Goal: Use online tool/utility: Utilize a website feature to perform a specific function

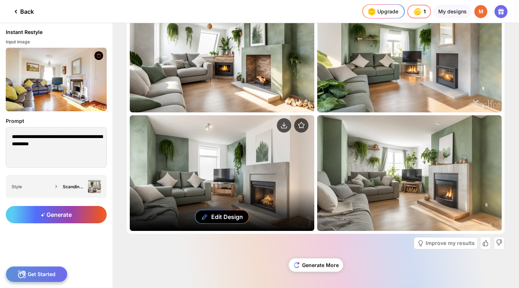
scroll to position [271, 0]
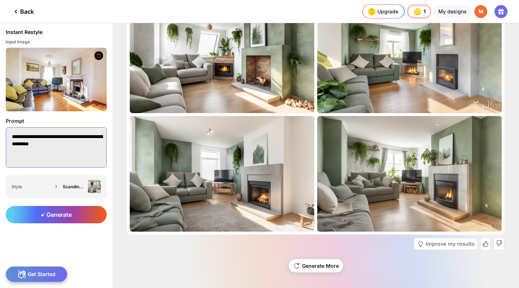
click at [12, 138] on textarea "**********" at bounding box center [56, 147] width 101 height 40
click at [93, 146] on textarea "**********" at bounding box center [56, 147] width 101 height 40
click at [92, 155] on textarea "**********" at bounding box center [56, 147] width 101 height 40
type textarea "**********"
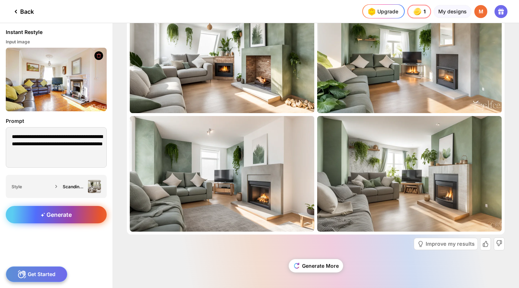
click at [53, 216] on span "Generate" at bounding box center [56, 214] width 31 height 7
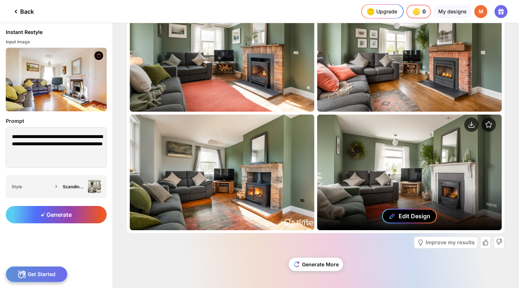
scroll to position [35, 0]
click at [416, 214] on div "Edit Design" at bounding box center [415, 215] width 32 height 7
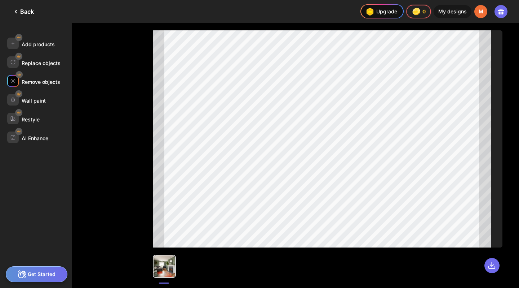
click at [42, 82] on div "Remove objects" at bounding box center [41, 82] width 39 height 6
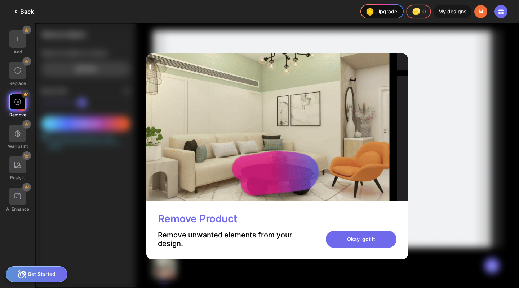
click at [372, 254] on div "Remove Product Remove unwanted elements from your design. Okay, got it" at bounding box center [277, 230] width 262 height 58
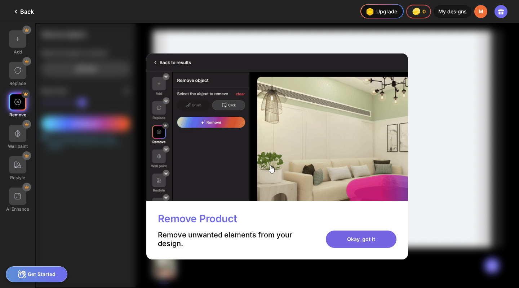
click at [374, 237] on div "Okay, got it" at bounding box center [361, 238] width 71 height 17
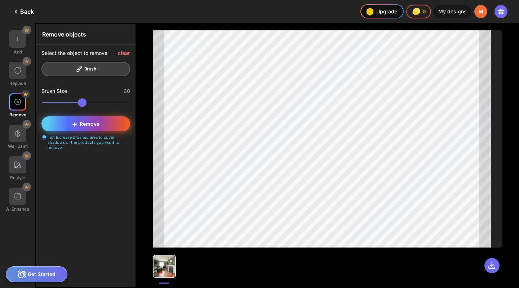
click at [96, 123] on span "Remove" at bounding box center [85, 123] width 27 height 6
click at [96, 121] on span "Remove" at bounding box center [85, 123] width 27 height 6
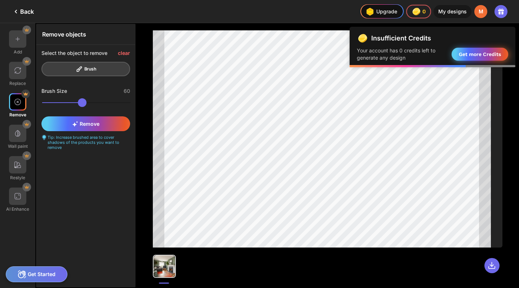
click at [467, 53] on div "Get more Credits" at bounding box center [480, 54] width 57 height 13
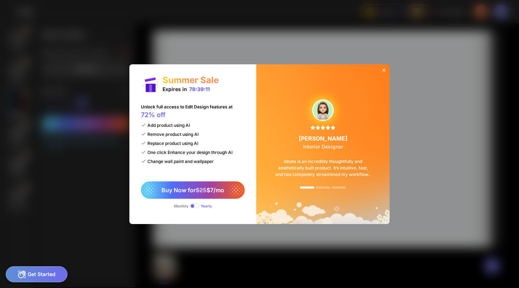
click at [386, 69] on icon at bounding box center [384, 70] width 6 height 6
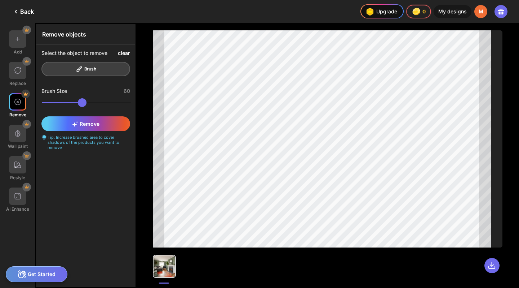
click at [128, 53] on div "clear" at bounding box center [124, 53] width 12 height 6
click at [497, 264] on div at bounding box center [492, 265] width 15 height 15
click at [495, 266] on icon at bounding box center [492, 265] width 8 height 8
click at [21, 10] on div "Back" at bounding box center [23, 11] width 22 height 9
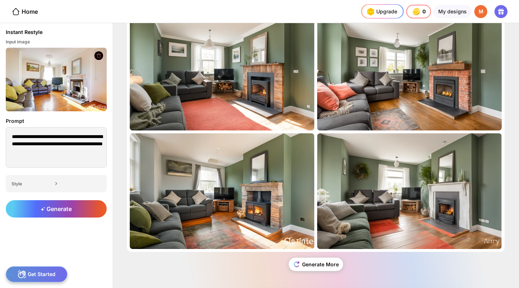
scroll to position [17, 0]
click at [315, 267] on div "Generate More" at bounding box center [316, 264] width 54 height 13
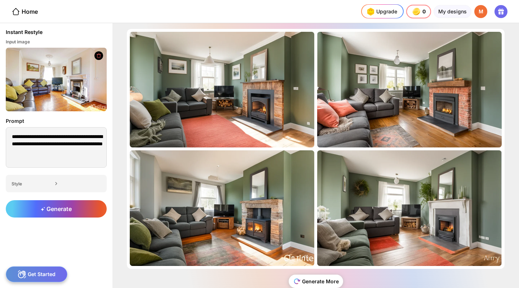
click at [314, 276] on div "Generate More" at bounding box center [316, 280] width 54 height 13
click at [313, 280] on div "Generate More" at bounding box center [316, 280] width 54 height 13
